Goal: Task Accomplishment & Management: Complete application form

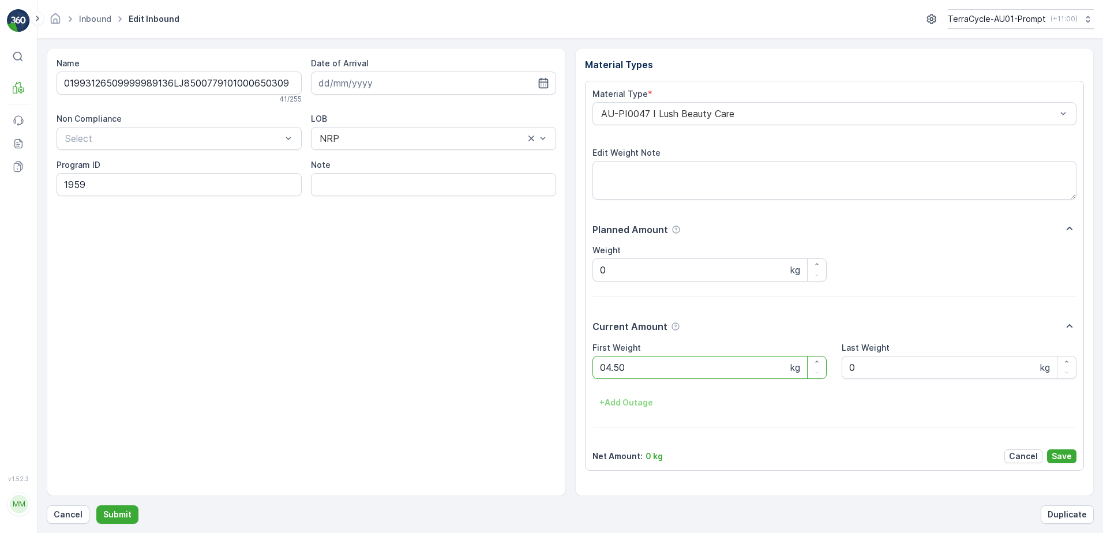
click at [96, 505] on button "Submit" at bounding box center [117, 514] width 42 height 18
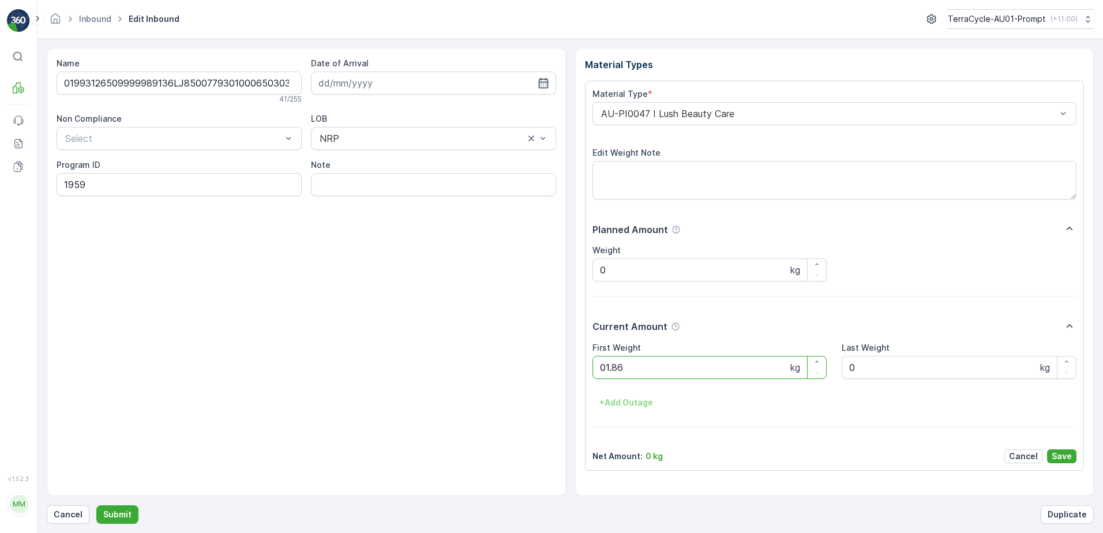
click at [96, 505] on button "Submit" at bounding box center [117, 514] width 42 height 18
